Goal: Task Accomplishment & Management: Manage account settings

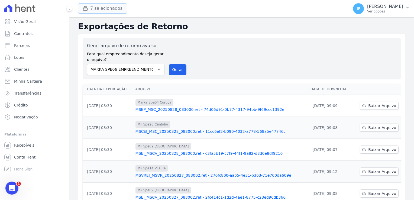
click at [92, 10] on button "7 selecionados" at bounding box center [102, 8] width 49 height 10
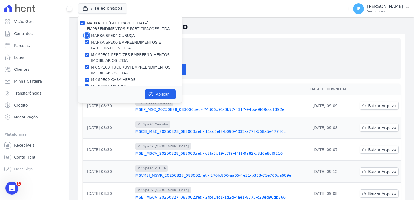
click at [87, 35] on input "MARKA SPE04 CURUÇA" at bounding box center [86, 35] width 4 height 4
checkbox input "false"
click at [81, 22] on input "MARKA DO [GEOGRAPHIC_DATA] EMPREENDIMENTOS E PARTICIPACOES LTDA" at bounding box center [82, 23] width 4 height 4
checkbox input "true"
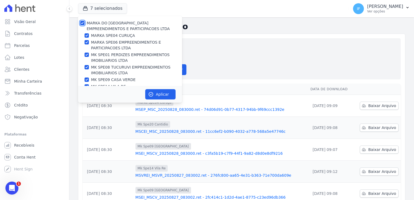
click at [81, 22] on input "MARKA DO [GEOGRAPHIC_DATA] EMPREENDIMENTOS E PARTICIPACOES LTDA" at bounding box center [82, 23] width 4 height 4
checkbox input "false"
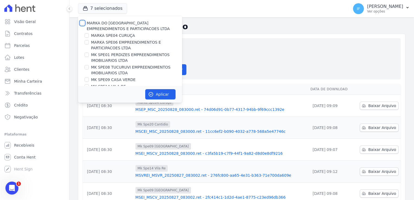
checkbox input "false"
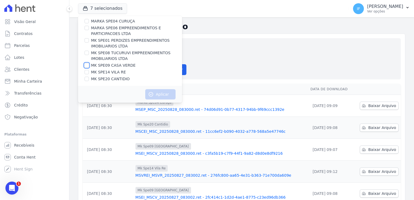
click at [87, 65] on input "MK SPE09 CASA VERDE" at bounding box center [86, 65] width 4 height 4
checkbox input "true"
click at [163, 95] on button "Aplicar" at bounding box center [160, 94] width 30 height 10
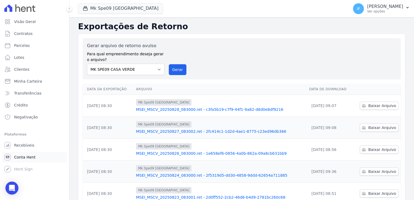
click at [30, 157] on span "Conta Hent" at bounding box center [24, 156] width 21 height 5
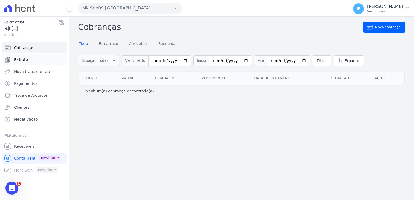
click at [29, 63] on link "Extrato" at bounding box center [34, 59] width 65 height 11
click at [21, 59] on span "Extrato" at bounding box center [21, 59] width 14 height 5
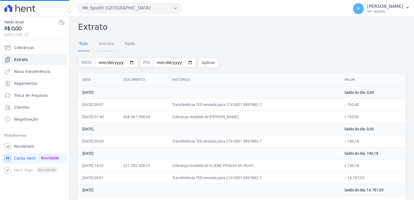
click at [104, 43] on link "Entrada" at bounding box center [106, 44] width 17 height 14
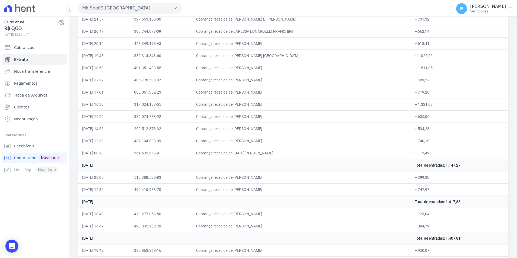
scroll to position [1063, 0]
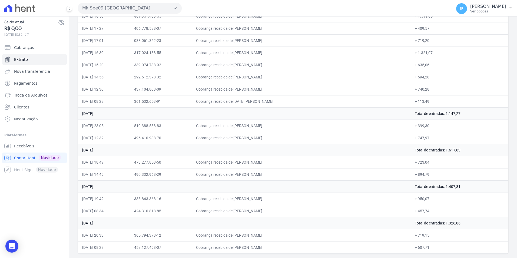
drag, startPoint x: 82, startPoint y: 80, endPoint x: 427, endPoint y: 248, distance: 383.2
drag, startPoint x: 427, startPoint y: 248, endPoint x: 416, endPoint y: 223, distance: 27.8
copy table "Lore Ipsumdolo Sitametco Adipi 98 el Seddoe te 7977 Incid ut laboreet: 559,12 2…"
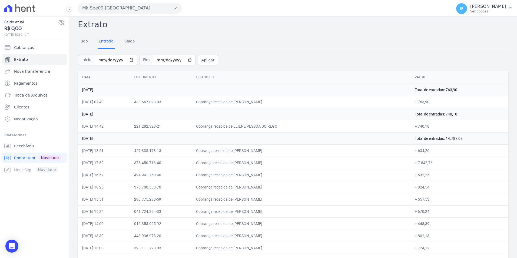
scroll to position [0, 0]
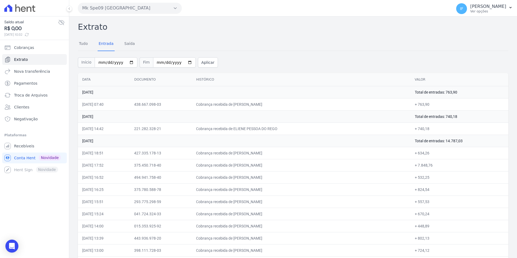
drag, startPoint x: 215, startPoint y: 27, endPoint x: 209, endPoint y: 27, distance: 6.8
click at [216, 26] on h2 "Extrato" at bounding box center [293, 27] width 431 height 12
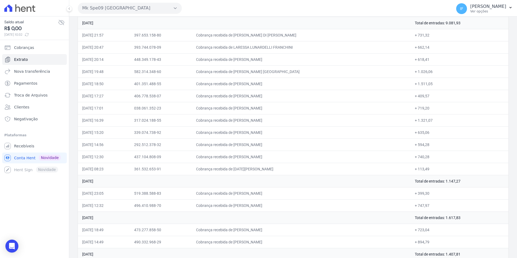
scroll to position [1063, 0]
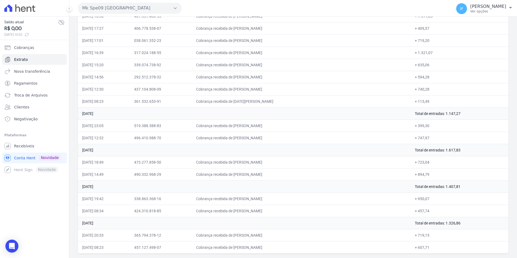
drag, startPoint x: 78, startPoint y: 27, endPoint x: 433, endPoint y: 250, distance: 419.8
drag, startPoint x: 433, startPoint y: 250, endPoint x: 415, endPoint y: 221, distance: 34.3
copy div "Loremip Dolo Sitamet Conse Adipis Eli Seddoei Temp Incididun Utlaboree Dolor 41…"
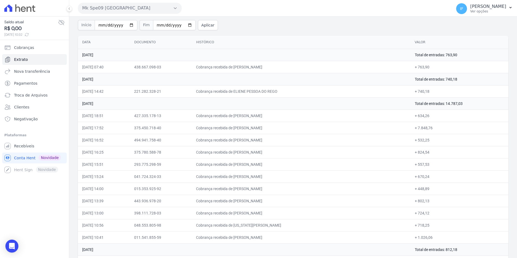
scroll to position [0, 0]
